Goal: Transaction & Acquisition: Purchase product/service

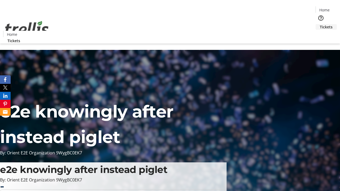
click at [320, 24] on span "Tickets" at bounding box center [326, 27] width 13 height 6
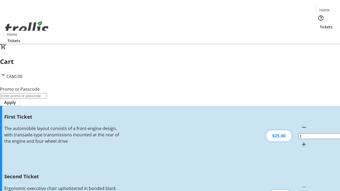
type input "2"
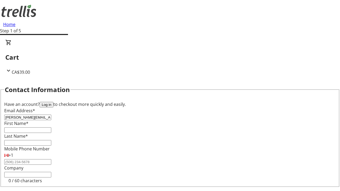
type input "[PERSON_NAME][EMAIL_ADDRESS][DOMAIN_NAME]"
type input "[PERSON_NAME]"
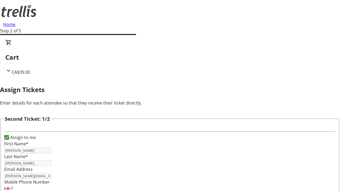
type input "[PERSON_NAME]"
type input "[EMAIL_ADDRESS][DOMAIN_NAME]"
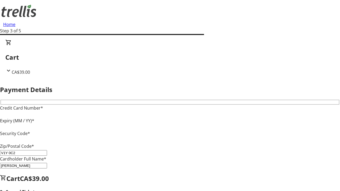
type input "V1Y 0C2"
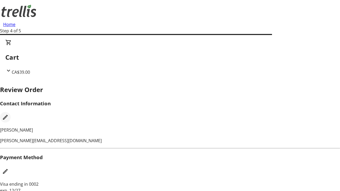
click at [9, 114] on mat-icon "Edit Contact Information" at bounding box center [5, 117] width 6 height 6
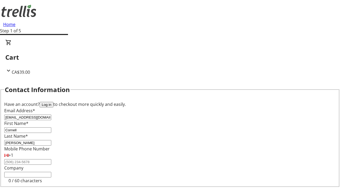
type input "Cornell"
type input "Leuschke"
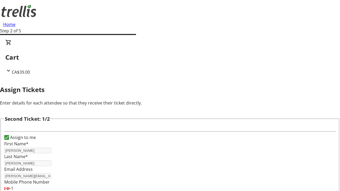
type input "New"
type input "Name"
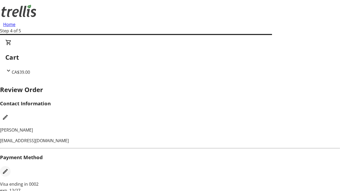
click at [9, 169] on mat-icon "Edit Payment Method" at bounding box center [5, 172] width 6 height 6
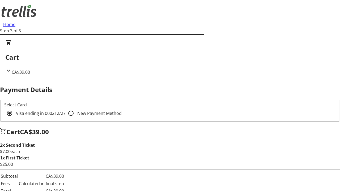
click at [66, 108] on input "New Payment Method" at bounding box center [71, 113] width 11 height 11
radio input "true"
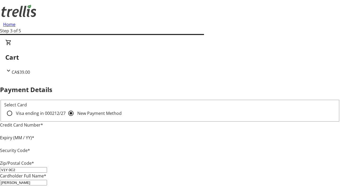
type input "V1Y 0C2"
